Goal: Task Accomplishment & Management: Complete application form

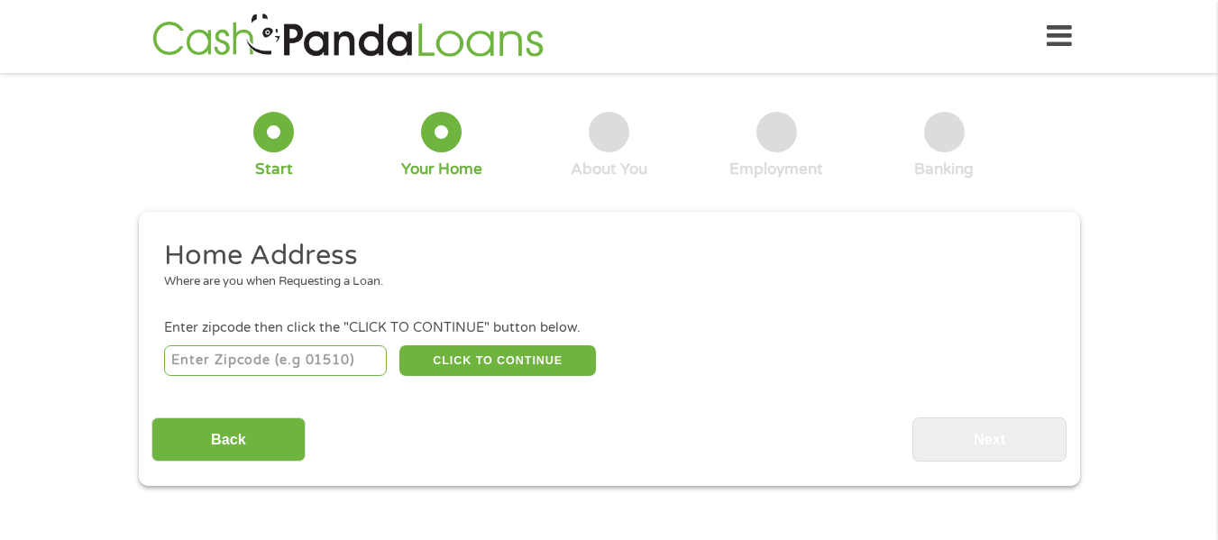
click at [315, 358] on input "number" at bounding box center [275, 360] width 223 height 31
type input "60099"
select select "[US_STATE]"
click at [504, 351] on button "CLICK TO CONTINUE" at bounding box center [497, 360] width 197 height 31
type input "60099"
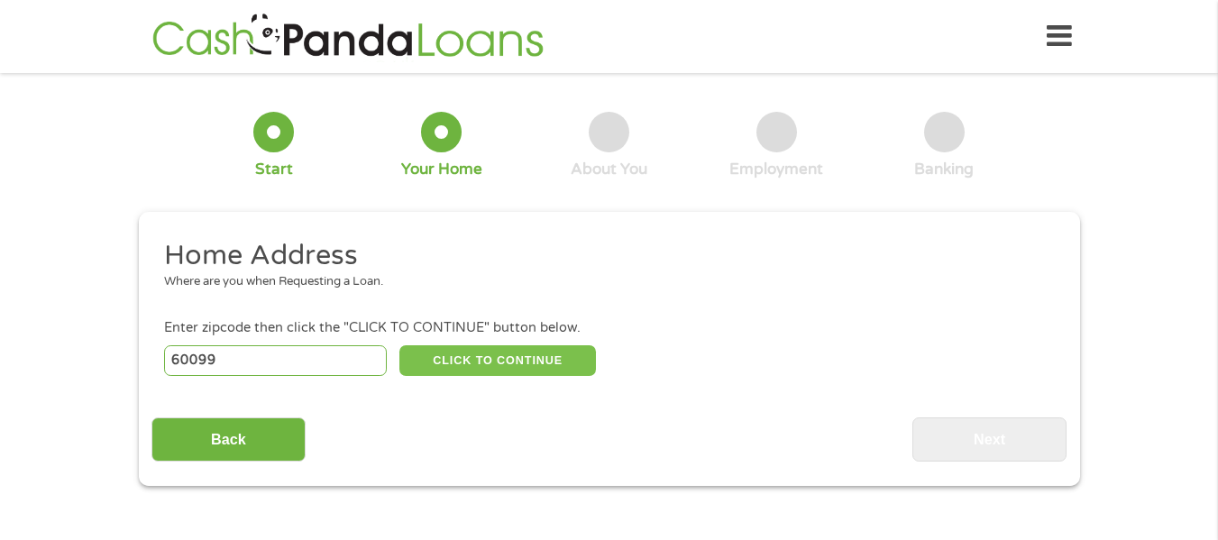
type input "Zion"
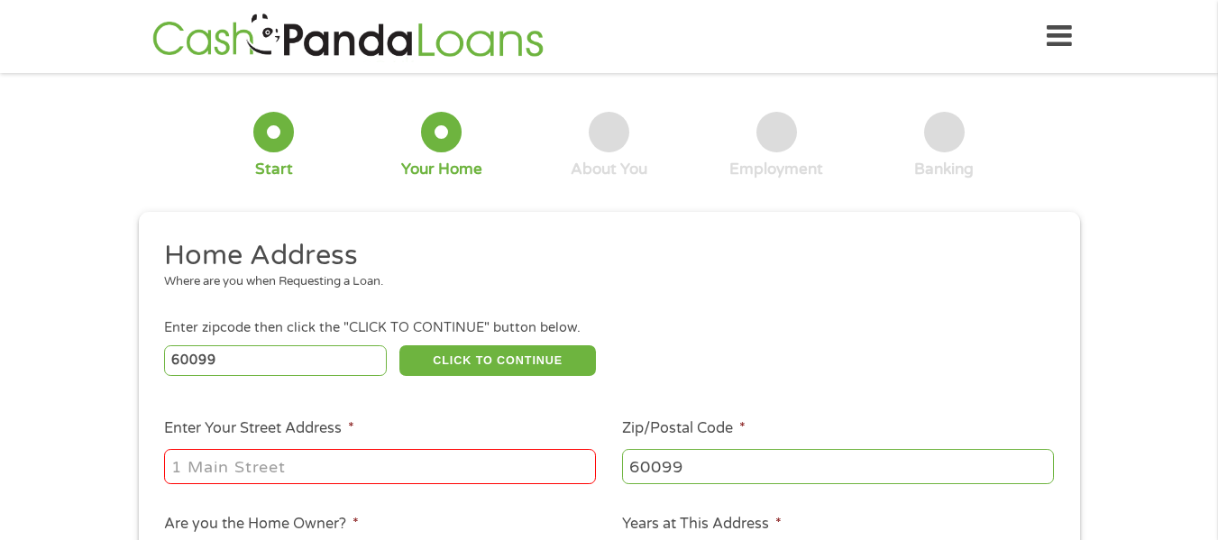
click at [393, 438] on li "Enter Your Street Address *" at bounding box center [381, 452] width 458 height 69
click at [372, 458] on input "Enter Your Street Address *" at bounding box center [380, 466] width 432 height 34
type input "[STREET_ADDRESS][PERSON_NAME]"
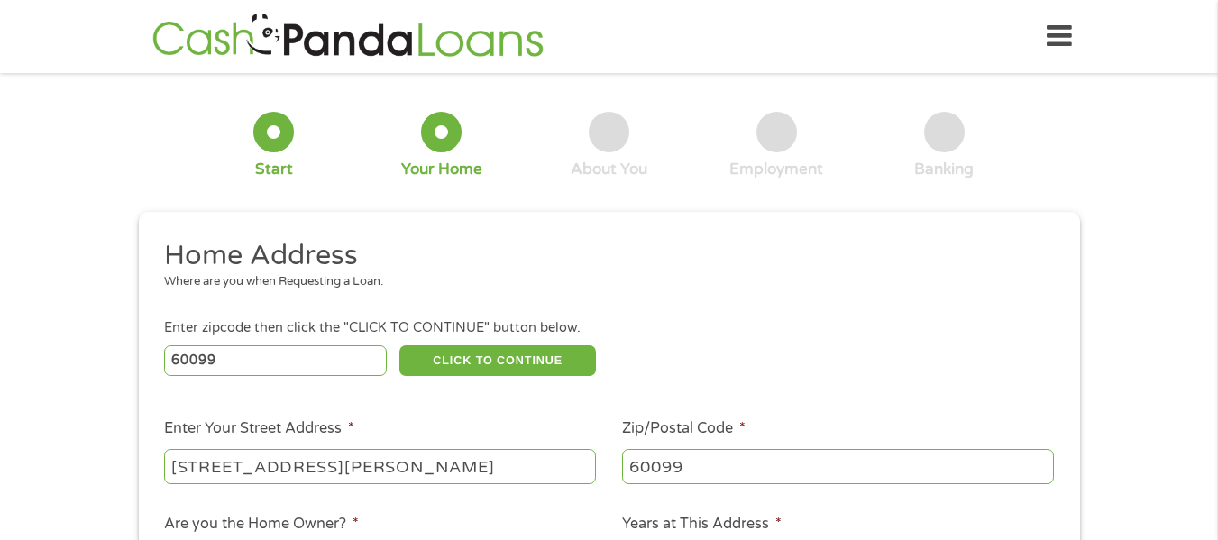
click at [87, 359] on div "1 Start 2 Your Home 3 About You 4 Employment 5 Banking 6 This field is hidden w…" at bounding box center [609, 449] width 1218 height 726
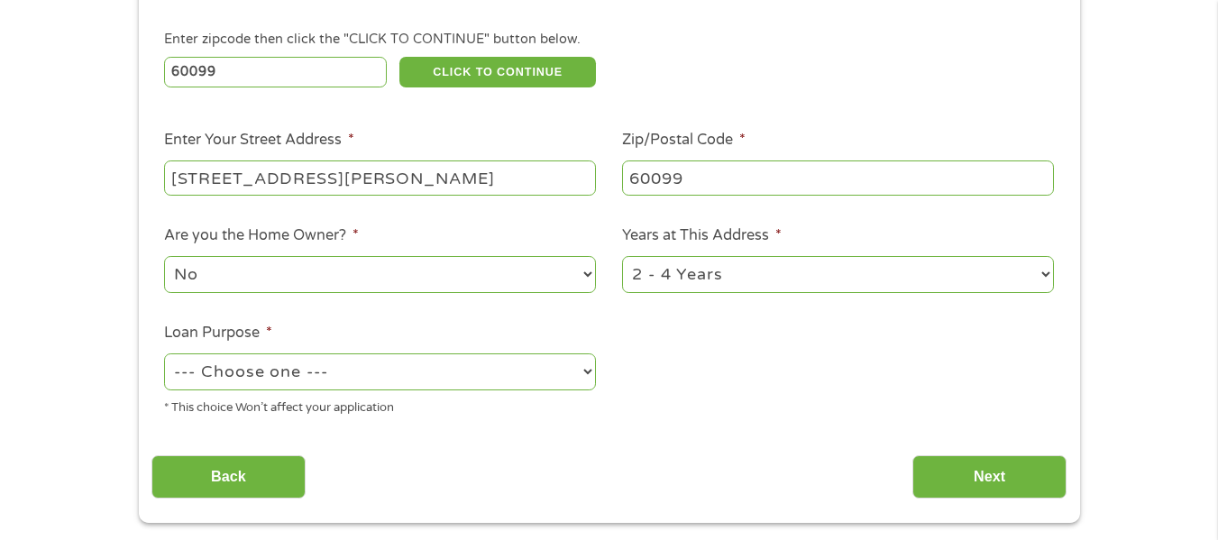
scroll to position [325, 0]
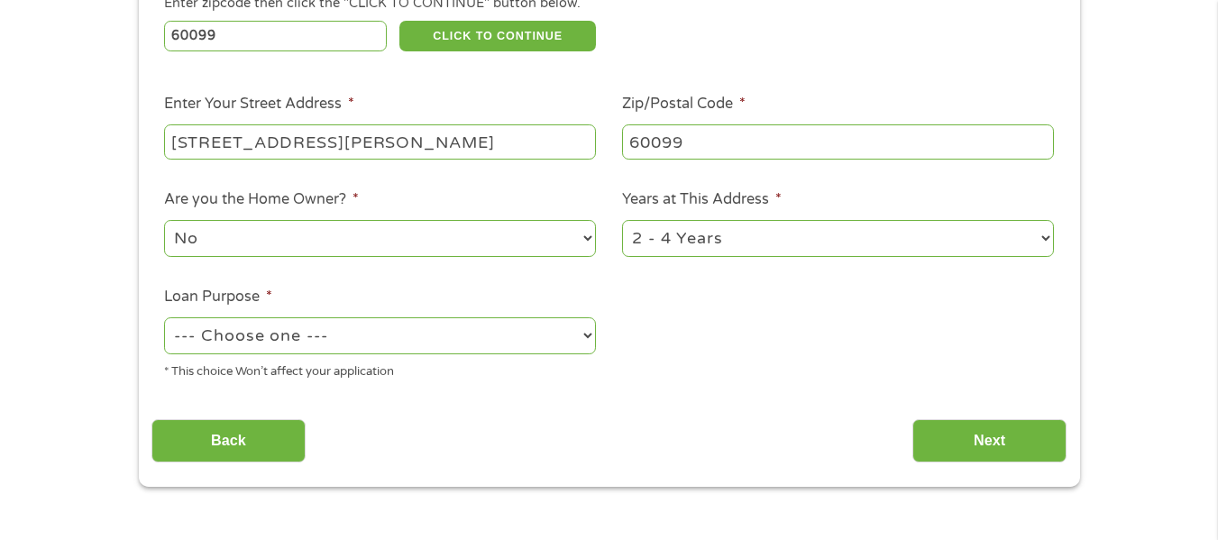
click at [221, 241] on select "No Yes" at bounding box center [380, 238] width 432 height 37
select select "yes"
click at [164, 220] on select "No Yes" at bounding box center [380, 238] width 432 height 37
click at [258, 344] on select "--- Choose one --- Pay Bills Debt Consolidation Home Improvement Major Purchase…" at bounding box center [380, 335] width 432 height 37
select select "paybills"
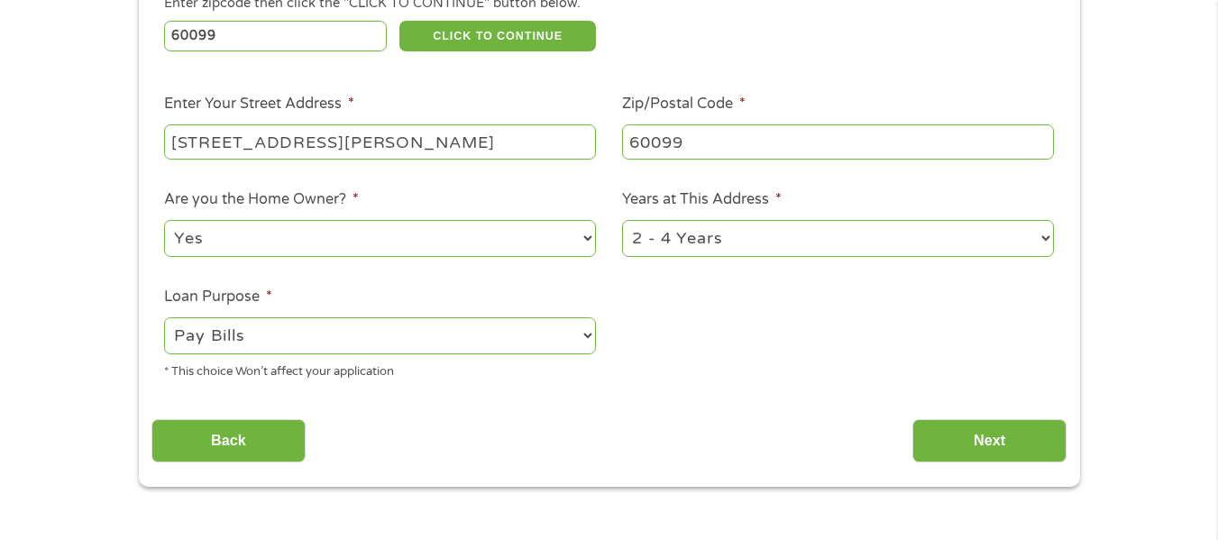
click at [164, 317] on select "--- Choose one --- Pay Bills Debt Consolidation Home Improvement Major Purchase…" at bounding box center [380, 335] width 432 height 37
click at [961, 428] on input "Next" at bounding box center [990, 441] width 154 height 44
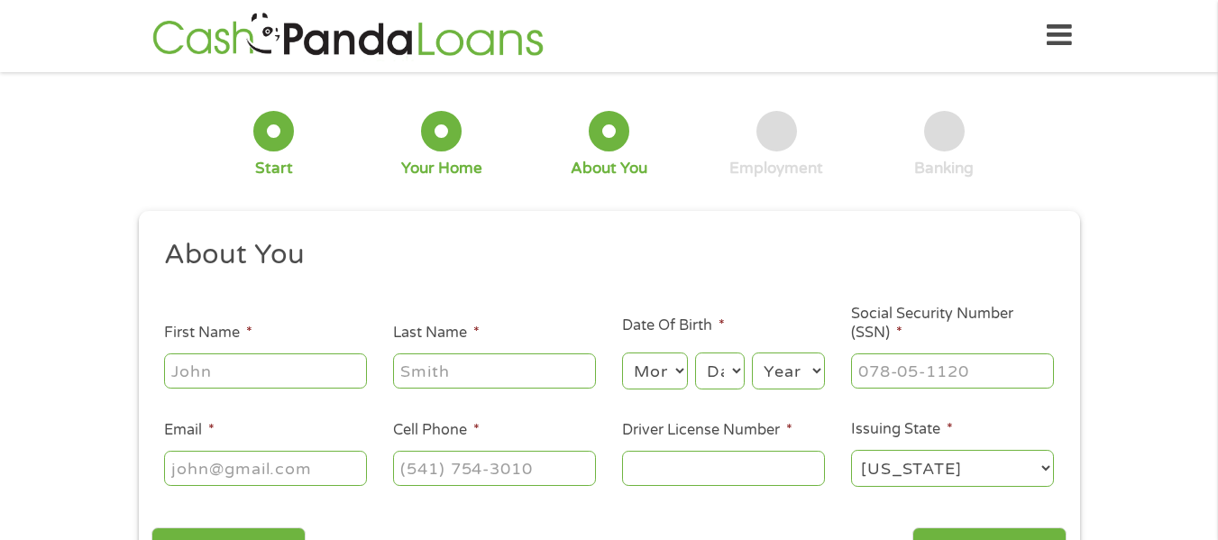
scroll to position [0, 0]
click at [289, 369] on input "First Name *" at bounding box center [265, 371] width 203 height 34
type input "[PERSON_NAME]"
type input "[EMAIL_ADDRESS][DOMAIN_NAME]"
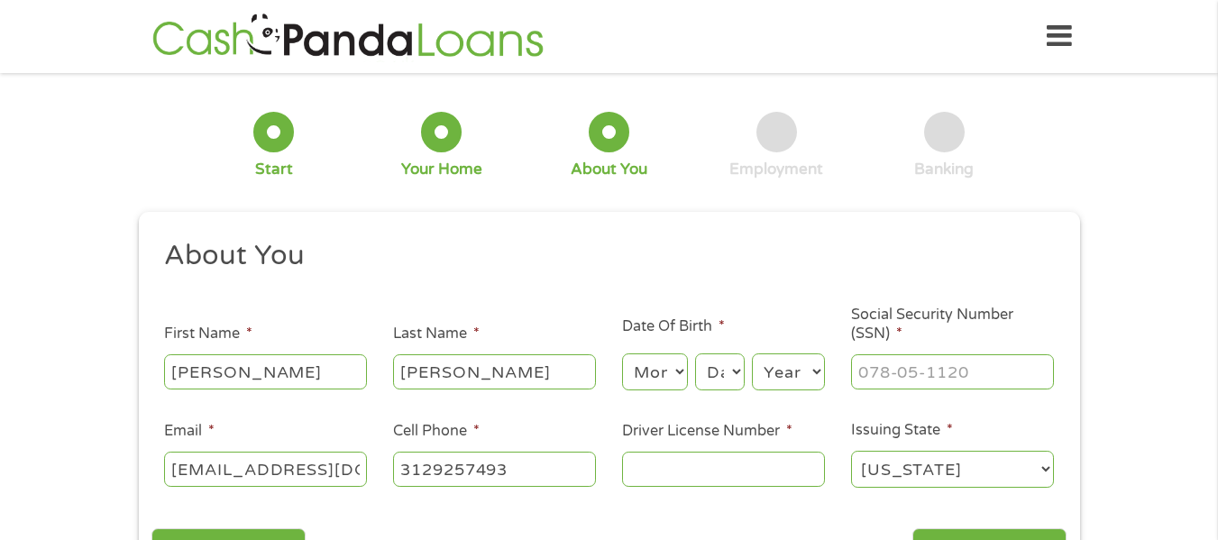
type input "[PHONE_NUMBER]"
click at [642, 355] on select "Month 1 2 3 4 5 6 7 8 9 10 11 12" at bounding box center [655, 372] width 66 height 37
select select "8"
click at [622, 354] on select "Month 1 2 3 4 5 6 7 8 9 10 11 12" at bounding box center [655, 372] width 66 height 37
click at [725, 372] on select "Day 1 2 3 4 5 6 7 8 9 10 11 12 13 14 15 16 17 18 19 20 21 22 23 24 25 26 27 28 …" at bounding box center [719, 372] width 49 height 37
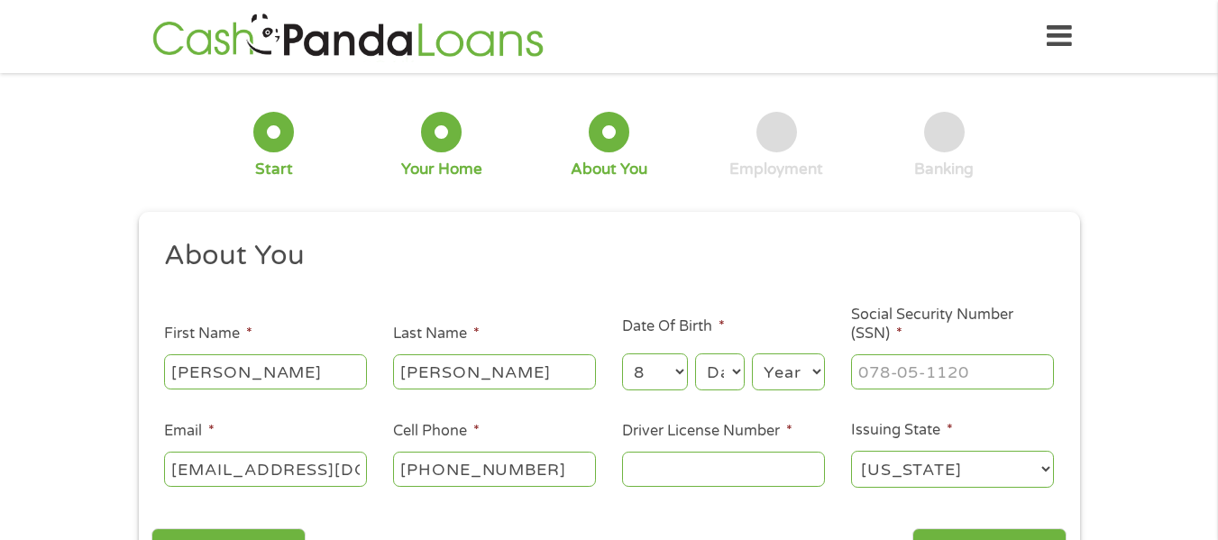
select select "4"
click at [695, 354] on select "Day 1 2 3 4 5 6 7 8 9 10 11 12 13 14 15 16 17 18 19 20 21 22 23 24 25 26 27 28 …" at bounding box center [719, 372] width 49 height 37
click at [790, 385] on select "Year [DATE] 2006 2005 2004 2003 2002 2001 2000 1999 1998 1997 1996 1995 1994 19…" at bounding box center [788, 372] width 73 height 37
select select "1990"
click at [752, 354] on select "Year [DATE] 2006 2005 2004 2003 2002 2001 2000 1999 1998 1997 1996 1995 1994 19…" at bounding box center [788, 372] width 73 height 37
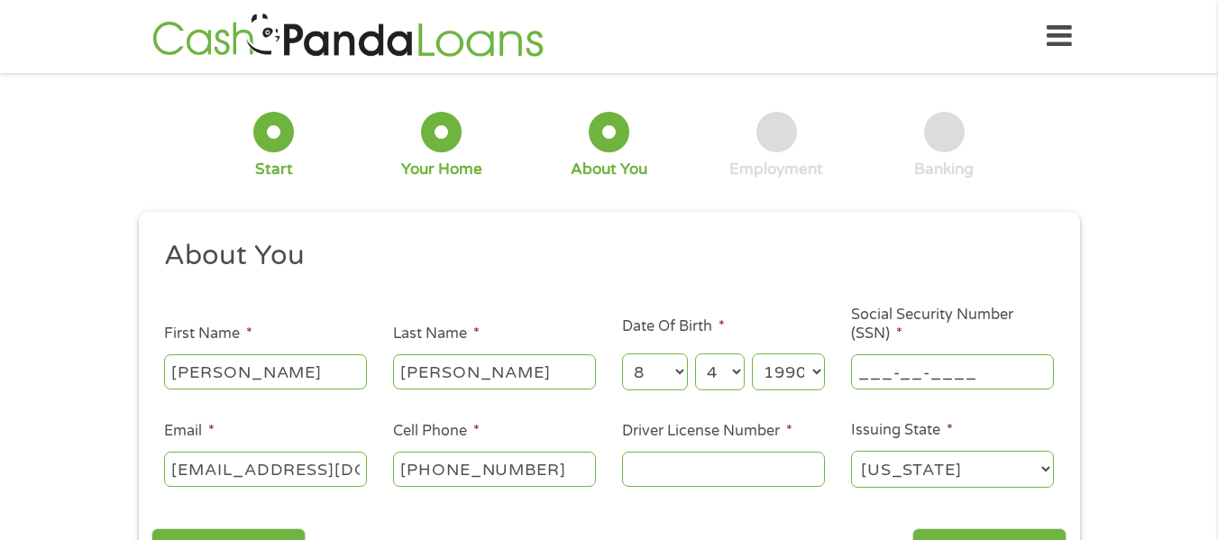
click at [886, 371] on input "___-__-____" at bounding box center [952, 371] width 203 height 34
type input "329-86-7496"
click at [707, 463] on input "Driver License Number *" at bounding box center [723, 469] width 203 height 34
drag, startPoint x: 786, startPoint y: 478, endPoint x: 581, endPoint y: 457, distance: 206.7
click at [581, 457] on ul "About You This field is hidden when viewing the form Title * --- Choose one ---…" at bounding box center [609, 371] width 915 height 266
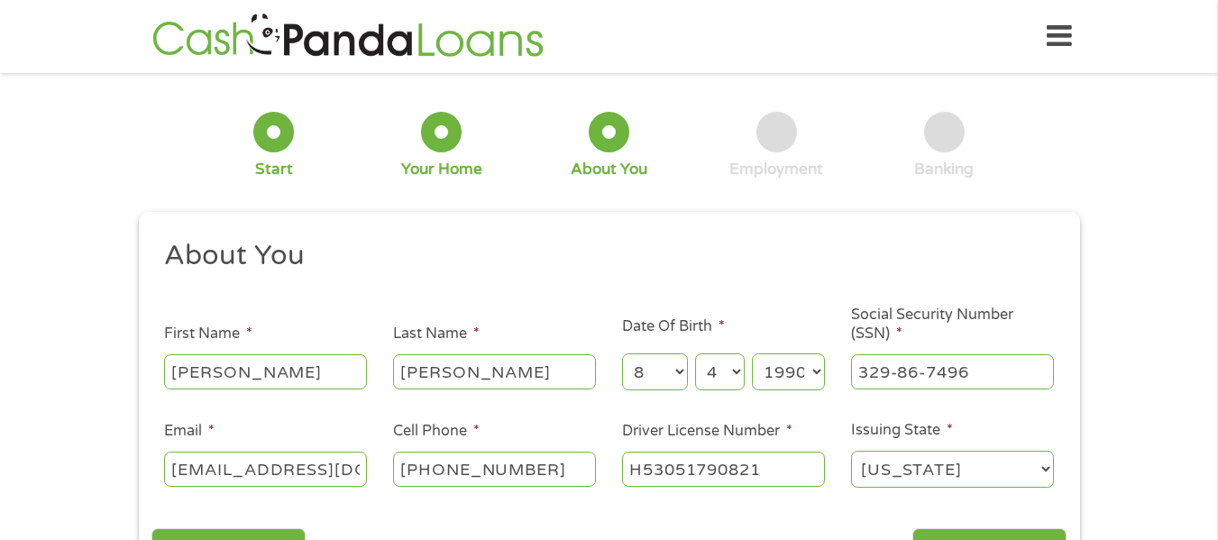
type input "H53051790821"
click at [440, 468] on input "[PHONE_NUMBER]" at bounding box center [494, 469] width 203 height 34
drag, startPoint x: 781, startPoint y: 473, endPoint x: 592, endPoint y: 451, distance: 189.8
click at [592, 451] on ul "About You This field is hidden when viewing the form Title * --- Choose one ---…" at bounding box center [609, 371] width 915 height 266
click at [793, 478] on input "H53051790821" at bounding box center [723, 469] width 203 height 34
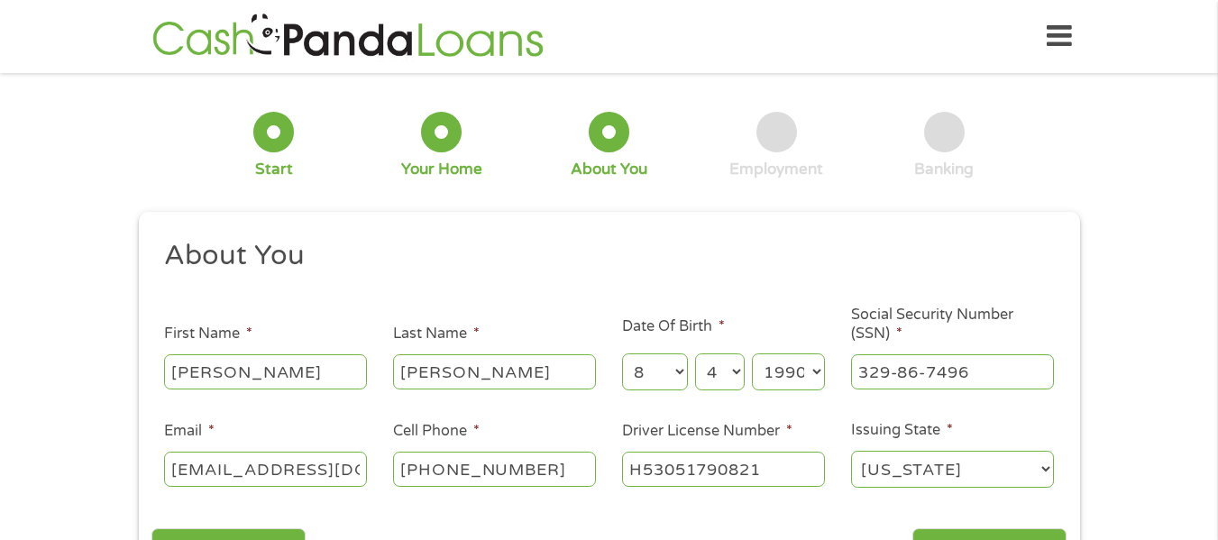
drag, startPoint x: 774, startPoint y: 472, endPoint x: 569, endPoint y: 451, distance: 205.8
click at [569, 451] on ul "About You This field is hidden when viewing the form Title * --- Choose one ---…" at bounding box center [609, 371] width 915 height 266
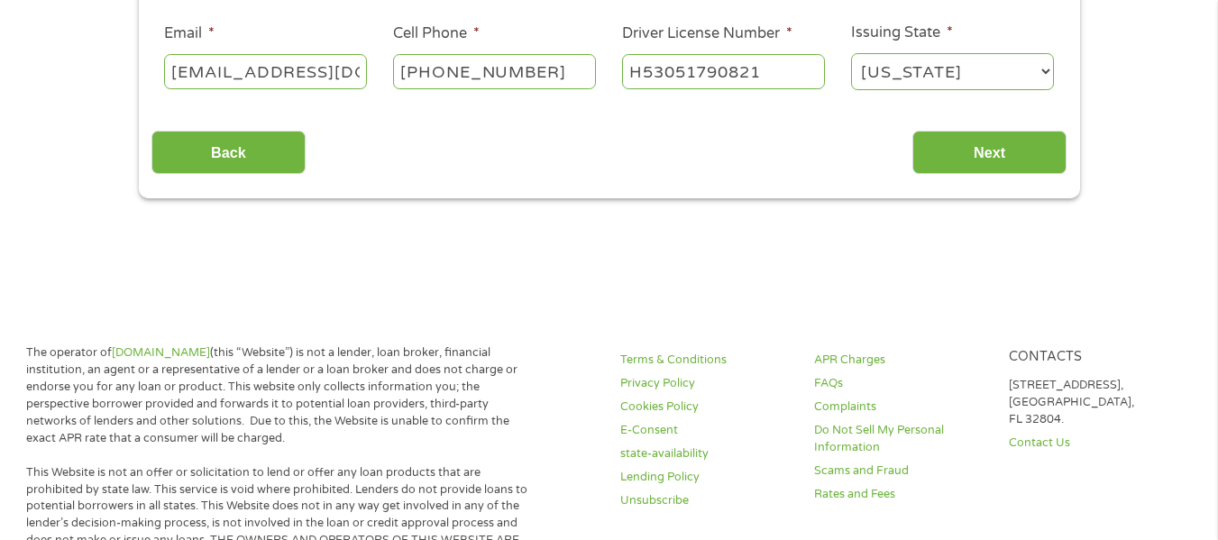
scroll to position [401, 0]
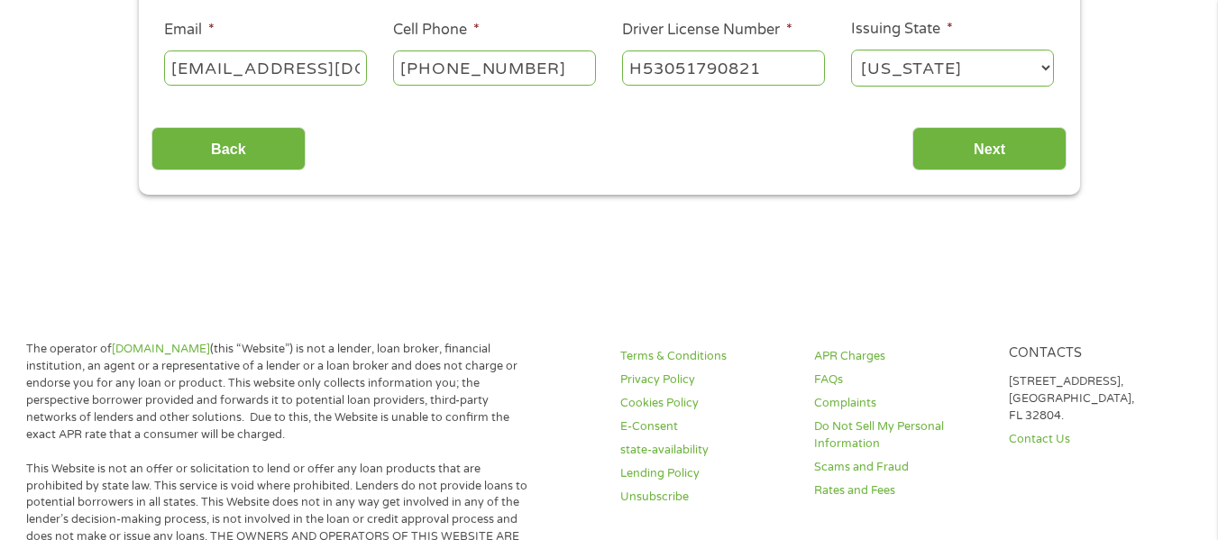
click at [1004, 171] on div "This field is hidden when viewing the form gclid Cj0KCQjw3OjGBhDYARIsADd-uX7s-z…" at bounding box center [609, 3] width 941 height 385
click at [987, 157] on input "Next" at bounding box center [990, 149] width 154 height 44
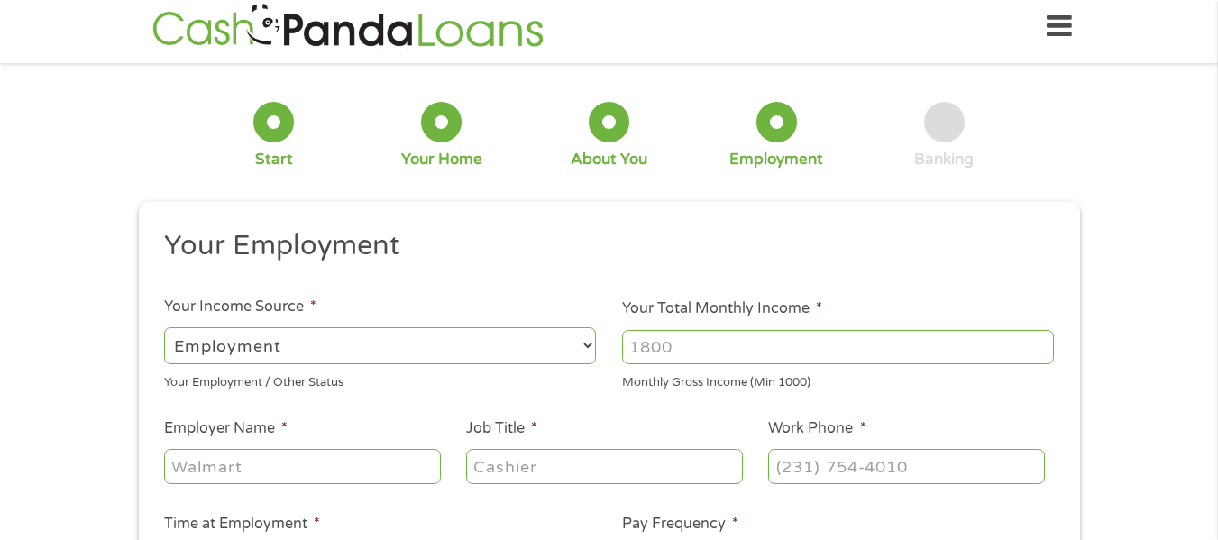
scroll to position [0, 0]
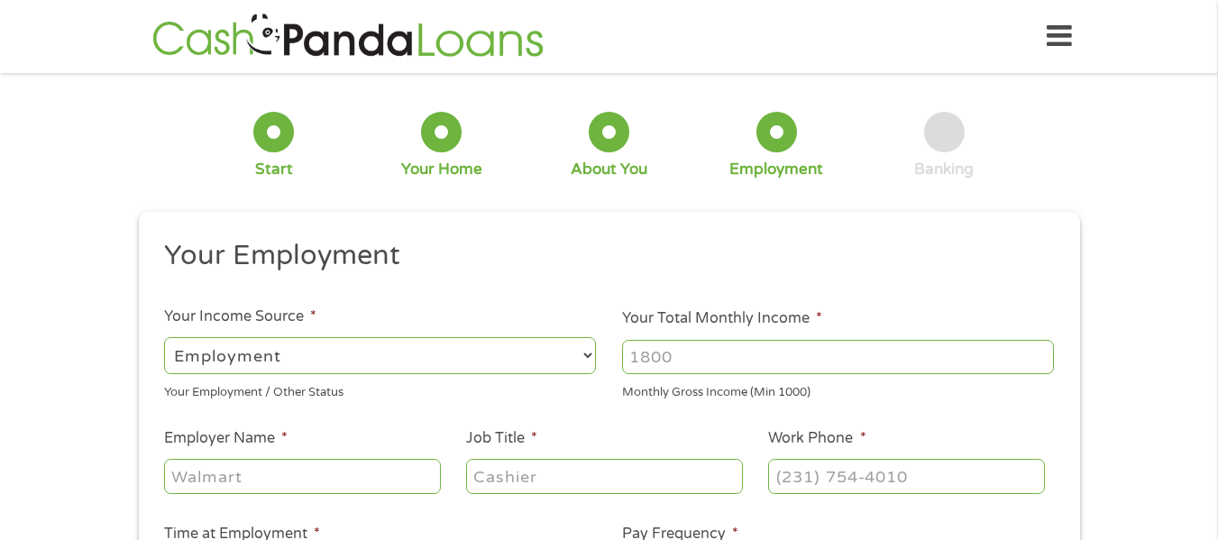
click at [662, 356] on input "Your Total Monthly Income *" at bounding box center [838, 357] width 432 height 34
type input "3000"
click at [253, 473] on input "Employer Name *" at bounding box center [302, 476] width 276 height 34
type input "Renewal by [PERSON_NAME]"
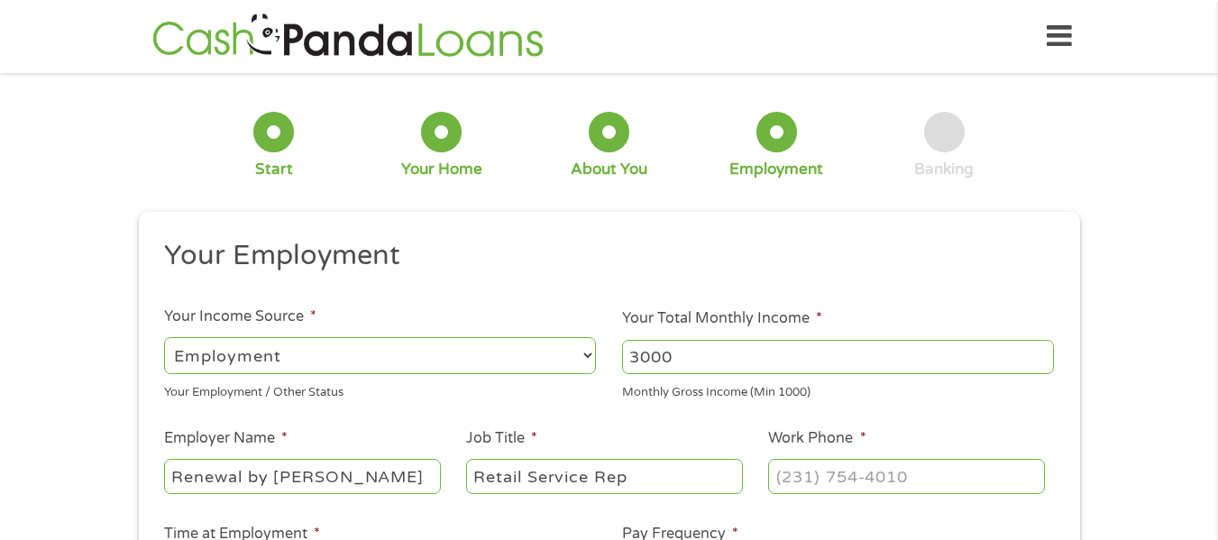
type input "Retail Service Rep"
type input "[PHONE_NUMBER]"
click at [82, 363] on div "1 Start 2 Your Home 3 About You 4 Employment 5 Banking 6 This field is hidden w…" at bounding box center [609, 442] width 1218 height 712
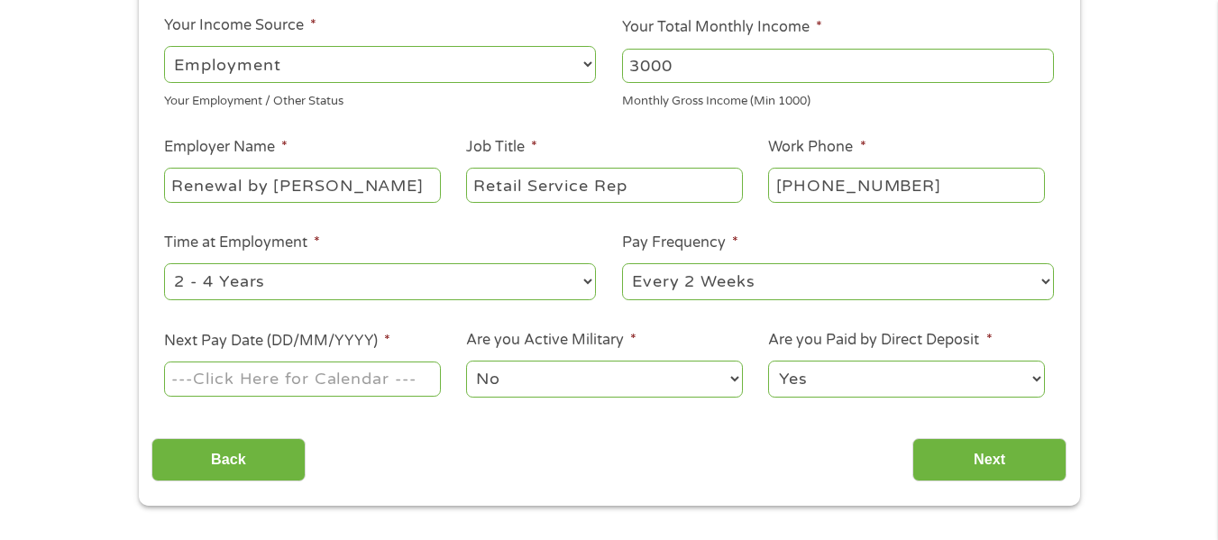
scroll to position [325, 0]
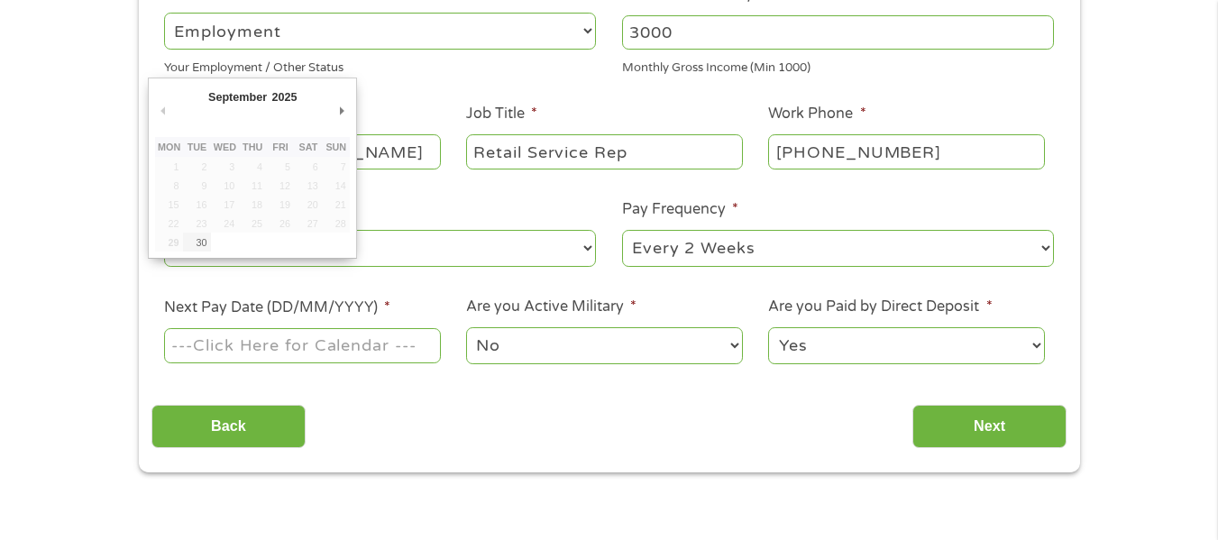
click at [214, 343] on input "Next Pay Date (DD/MM/YYYY) *" at bounding box center [302, 345] width 276 height 34
type input "[DATE]"
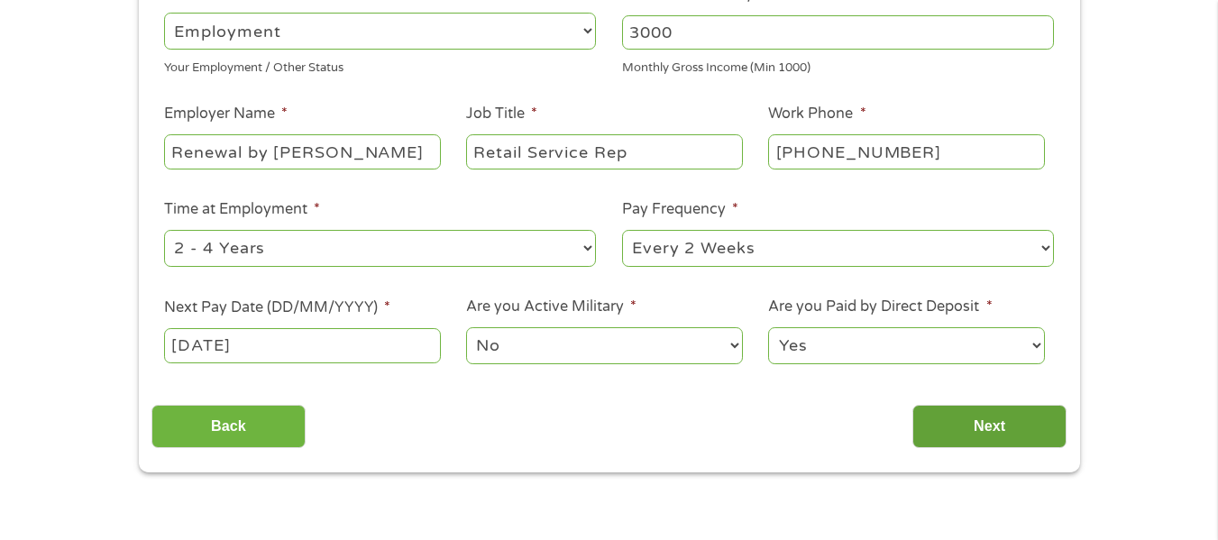
click at [968, 420] on input "Next" at bounding box center [990, 427] width 154 height 44
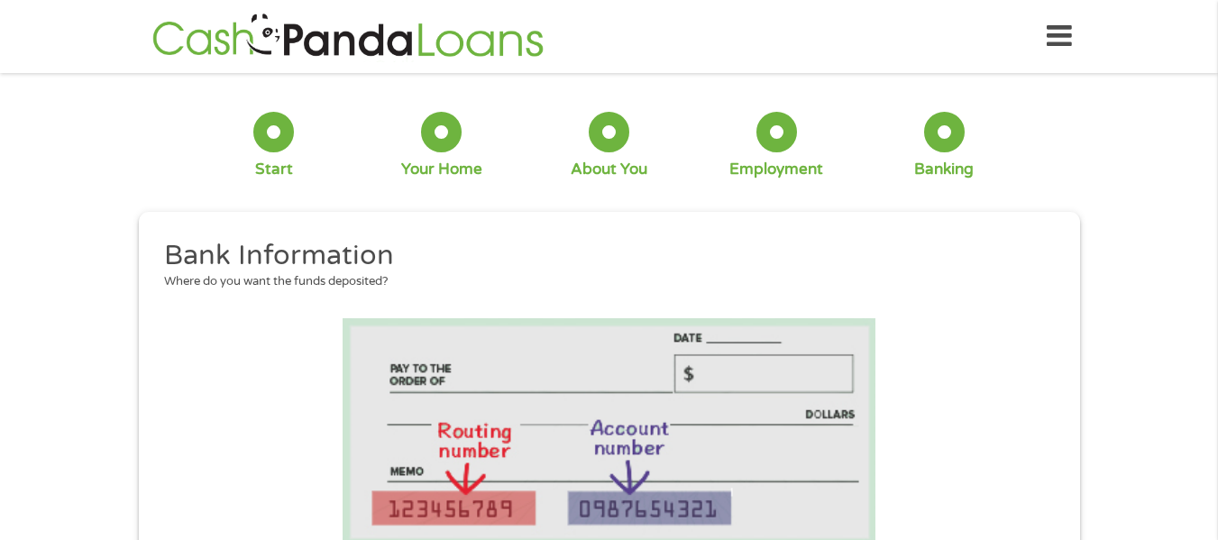
scroll to position [115, 7]
click at [968, 420] on li at bounding box center [609, 432] width 915 height 228
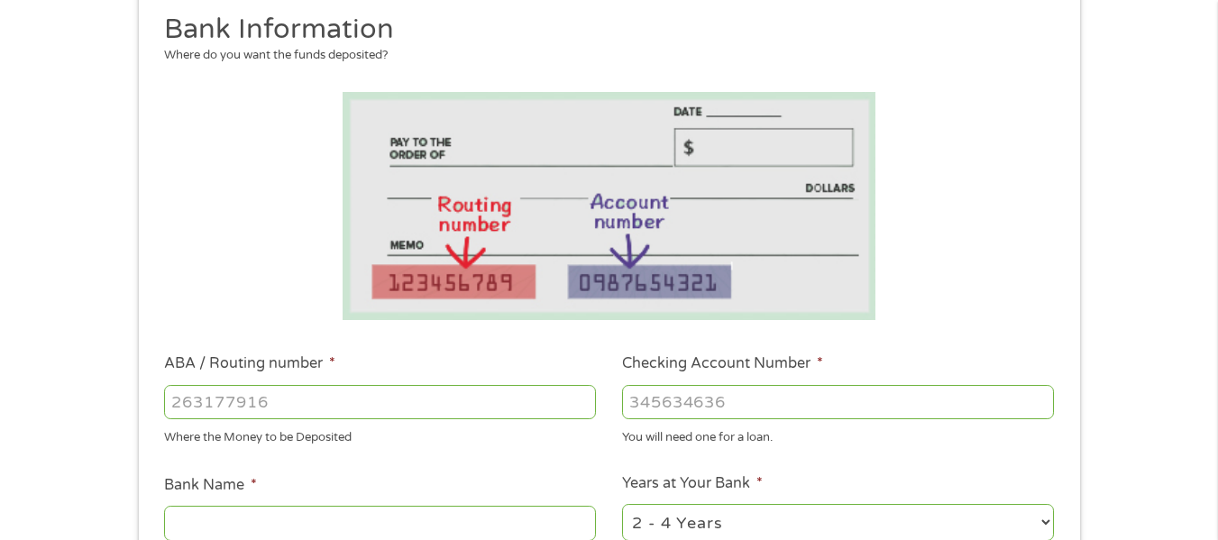
scroll to position [289, 0]
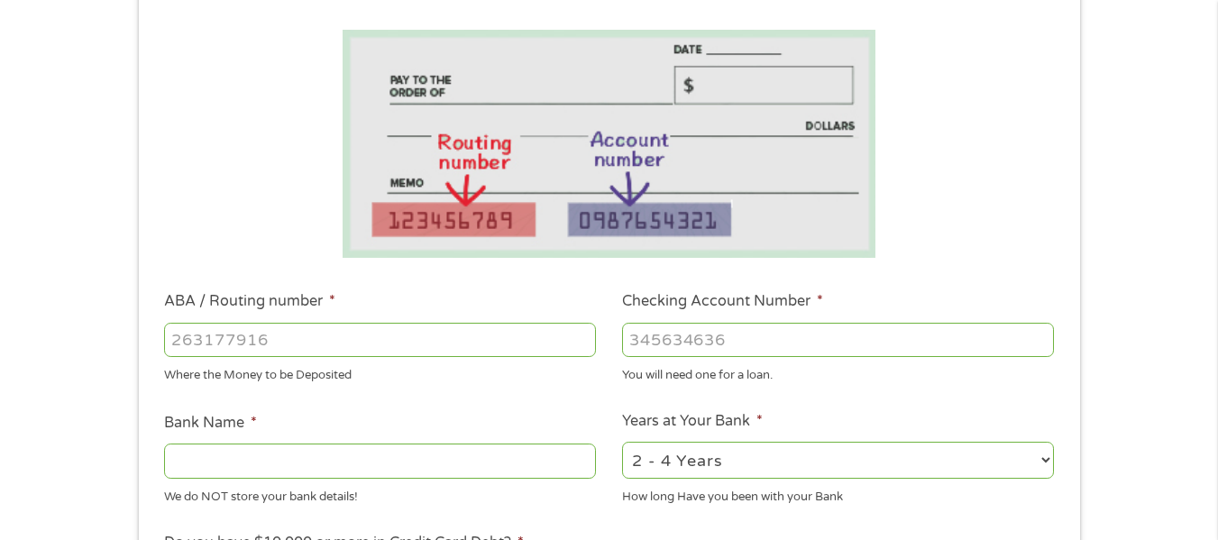
click at [420, 350] on input "ABA / Routing number *" at bounding box center [380, 340] width 432 height 34
type input "071025661"
type input "BMO [PERSON_NAME] BANK NA"
type input "071025661"
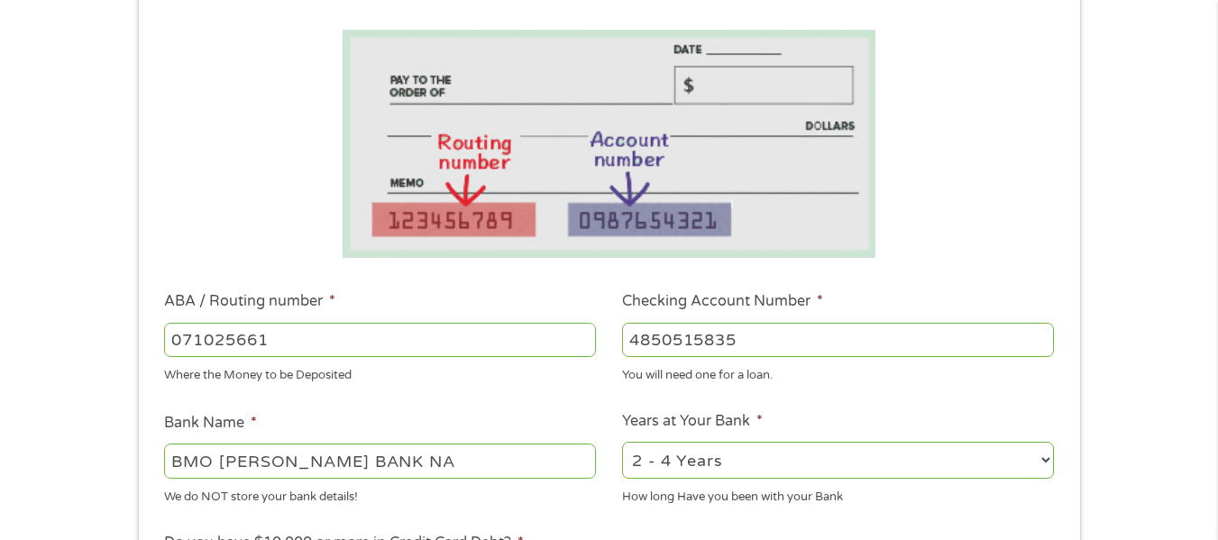
type input "4850515835"
click at [80, 342] on div "1 Start 2 Your Home 3 About You 4 Employment 5 Banking 6 This field is hidden w…" at bounding box center [609, 368] width 1218 height 1143
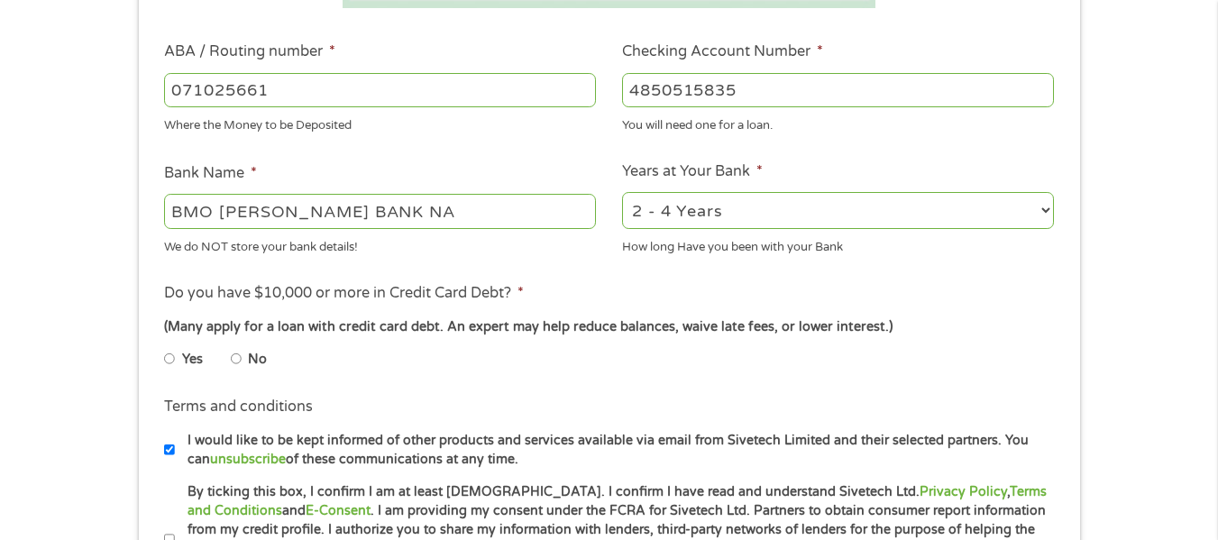
scroll to position [541, 0]
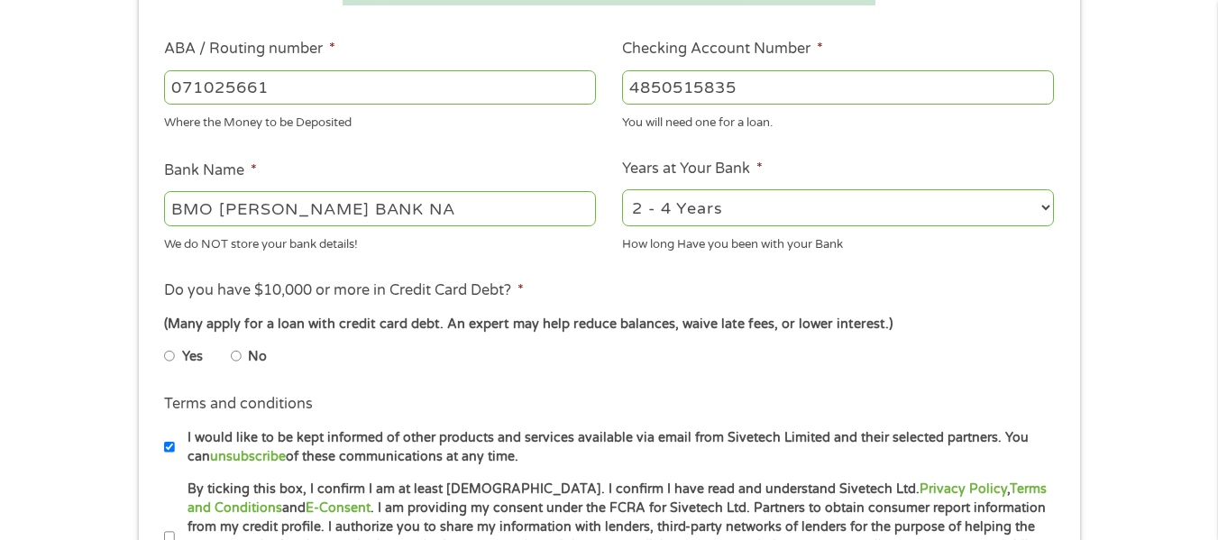
click at [237, 354] on input "No" at bounding box center [236, 356] width 11 height 29
radio input "true"
click at [61, 329] on div "1 Start 2 Your Home 3 About You 4 Employment 5 Banking 6 This field is hidden w…" at bounding box center [609, 116] width 1218 height 1143
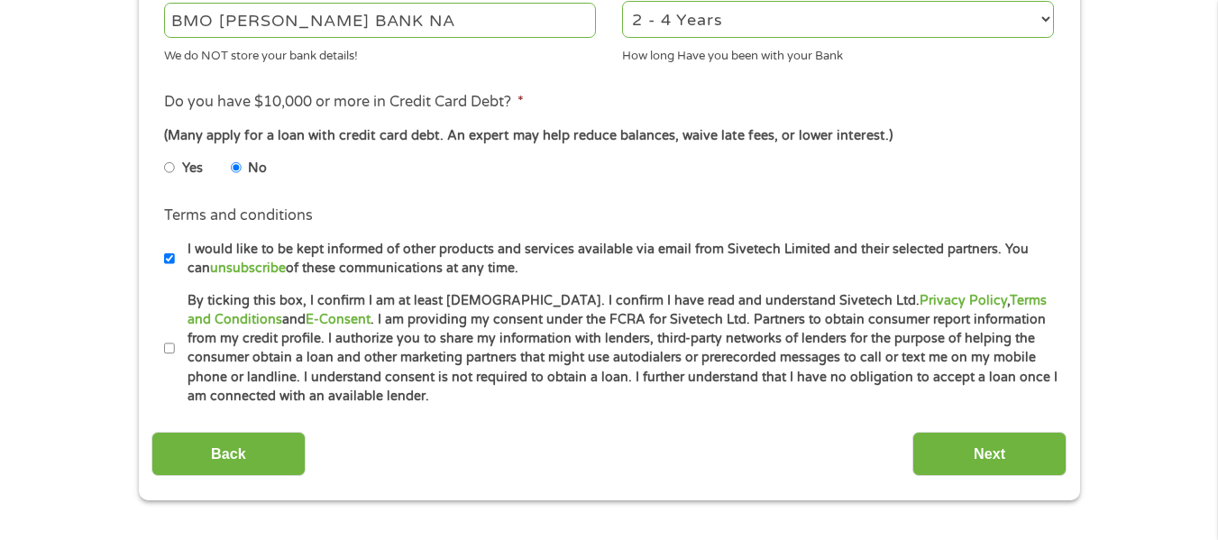
scroll to position [758, 0]
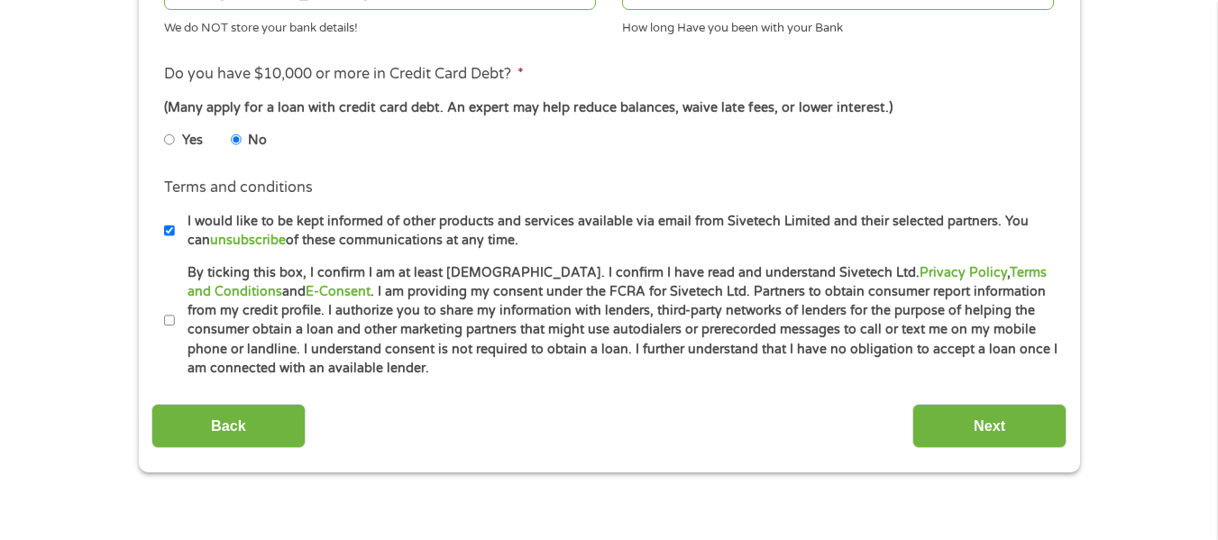
click at [165, 235] on input "I would like to be kept informed of other products and services available via e…" at bounding box center [169, 230] width 11 height 29
checkbox input "false"
click at [167, 320] on input "By ticking this box, I confirm I am at least [DEMOGRAPHIC_DATA]. I confirm I ha…" at bounding box center [169, 321] width 11 height 29
checkbox input "true"
click at [1011, 427] on input "Next" at bounding box center [990, 426] width 154 height 44
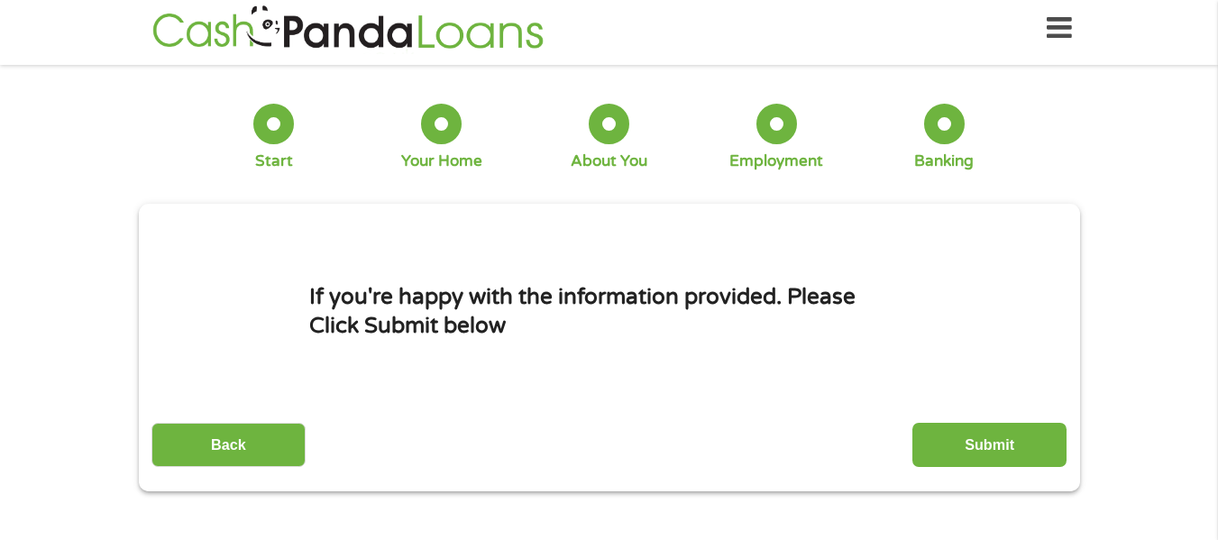
scroll to position [0, 0]
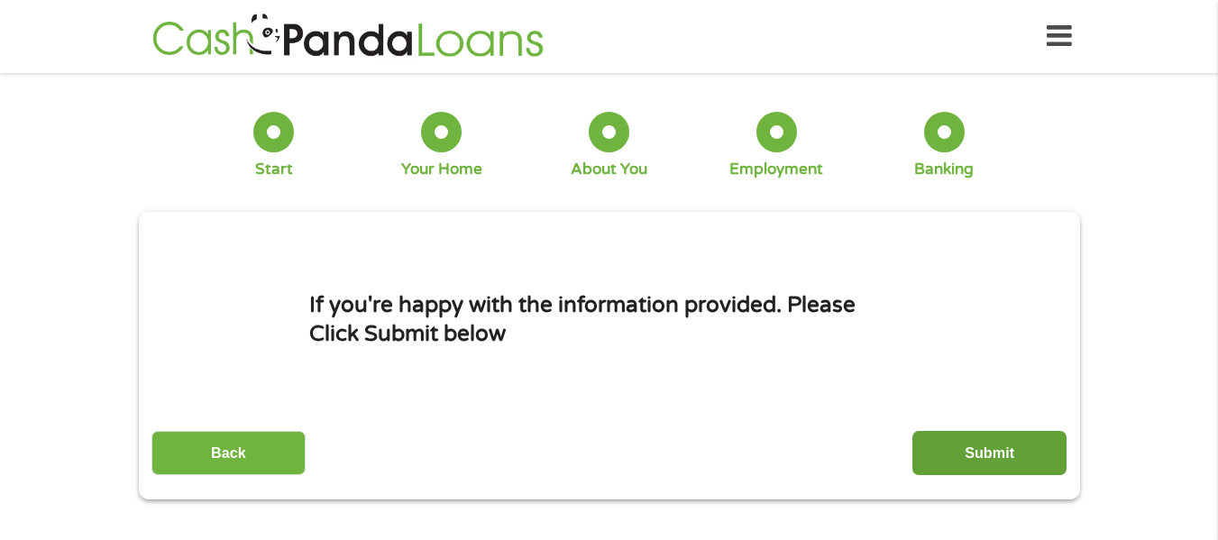
click at [969, 444] on input "Submit" at bounding box center [990, 453] width 154 height 44
